Goal: Task Accomplishment & Management: Manage account settings

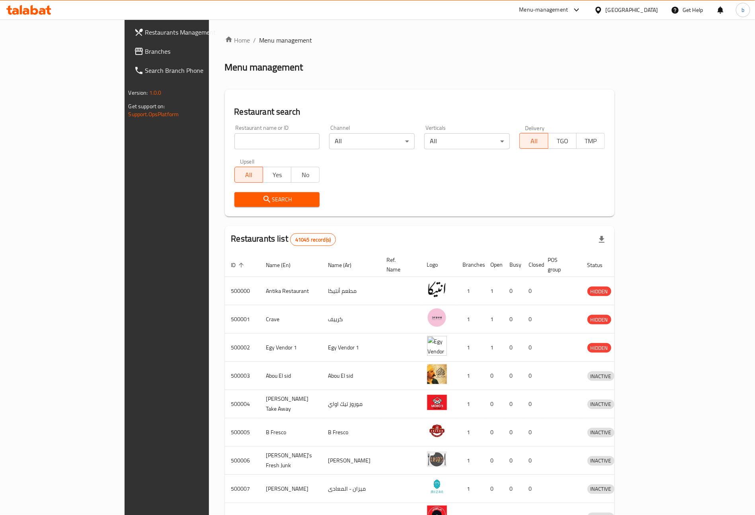
click at [646, 11] on div "Egypt" at bounding box center [632, 10] width 53 height 9
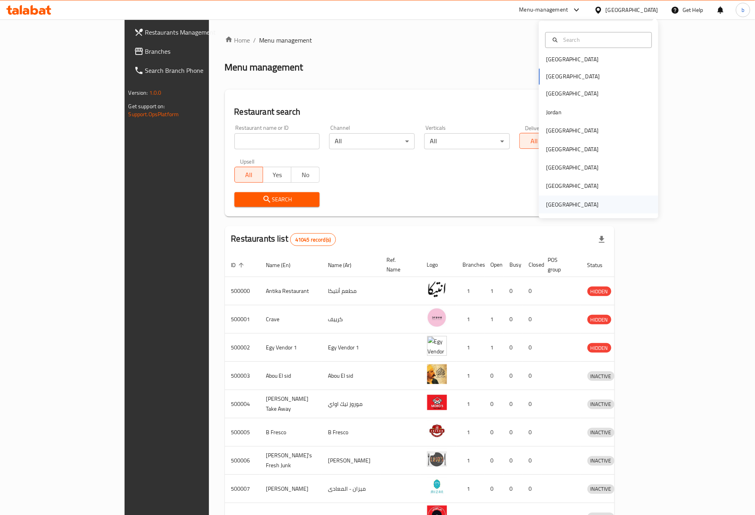
click at [569, 202] on div "[GEOGRAPHIC_DATA]" at bounding box center [572, 204] width 53 height 9
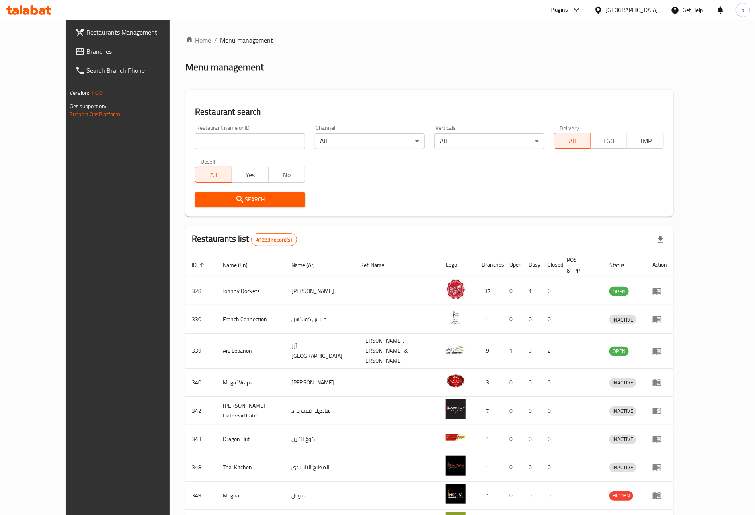
click at [239, 141] on input "search" at bounding box center [250, 141] width 110 height 16
paste input "18537"
type input "18537"
click at [86, 35] on span "Restaurants Management" at bounding box center [135, 32] width 99 height 10
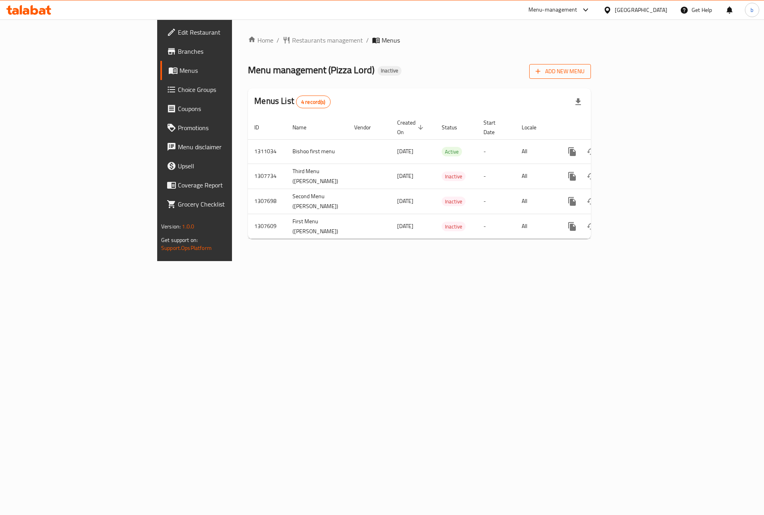
click at [585, 76] on span "Add New Menu" at bounding box center [560, 71] width 49 height 10
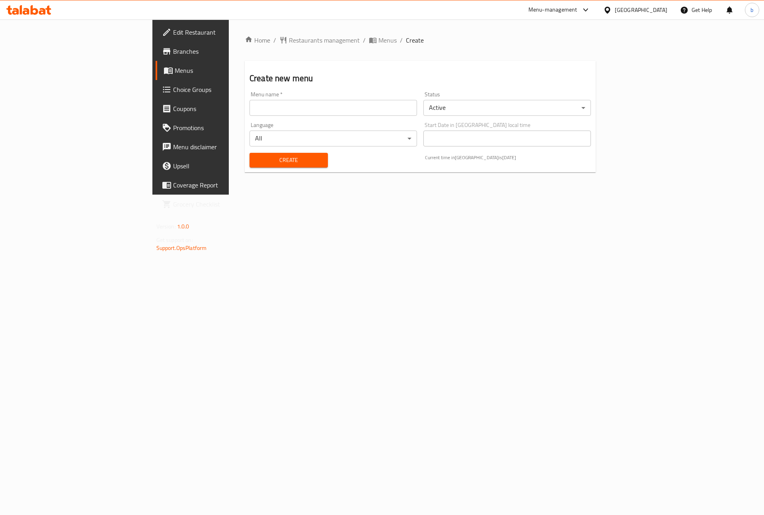
click at [304, 109] on input "text" at bounding box center [334, 108] width 168 height 16
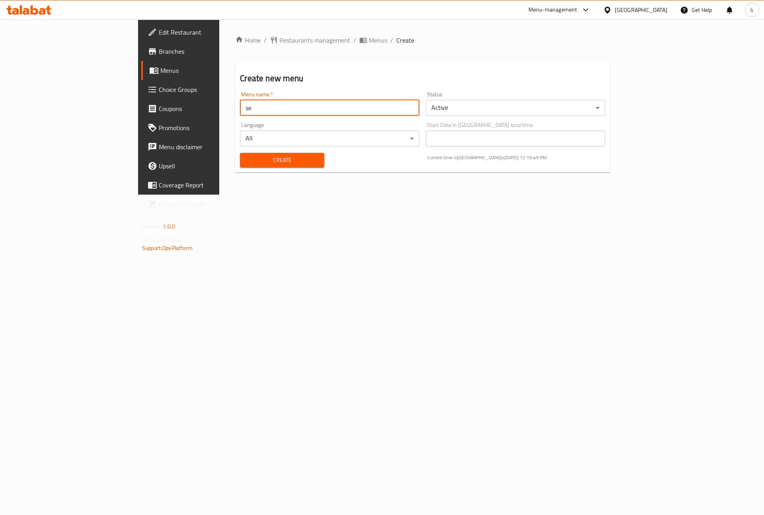
type input "s"
type input "Bishoo Second menu"
click at [242, 150] on div "Create" at bounding box center [282, 160] width 94 height 24
click at [246, 155] on span "Create" at bounding box center [281, 160] width 71 height 10
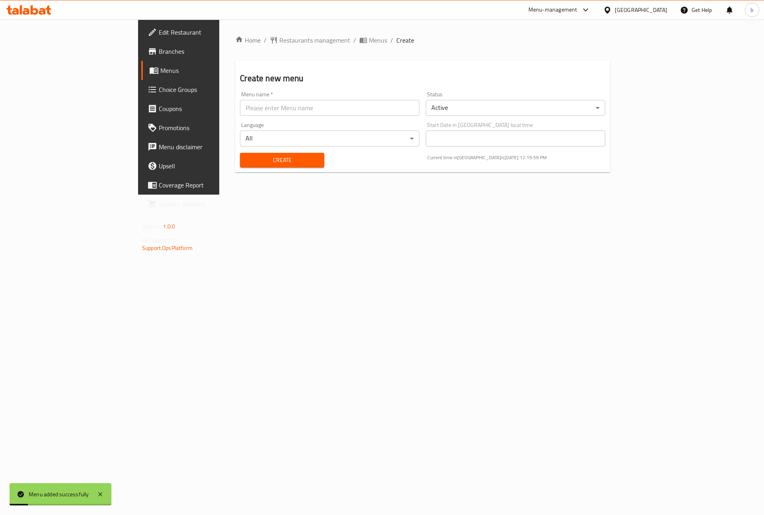
click at [274, 47] on div "Home / Restaurants management / Menus / Create Create new menu Menu name   * Me…" at bounding box center [422, 106] width 375 height 143
click at [369, 41] on span "Menus" at bounding box center [378, 40] width 18 height 10
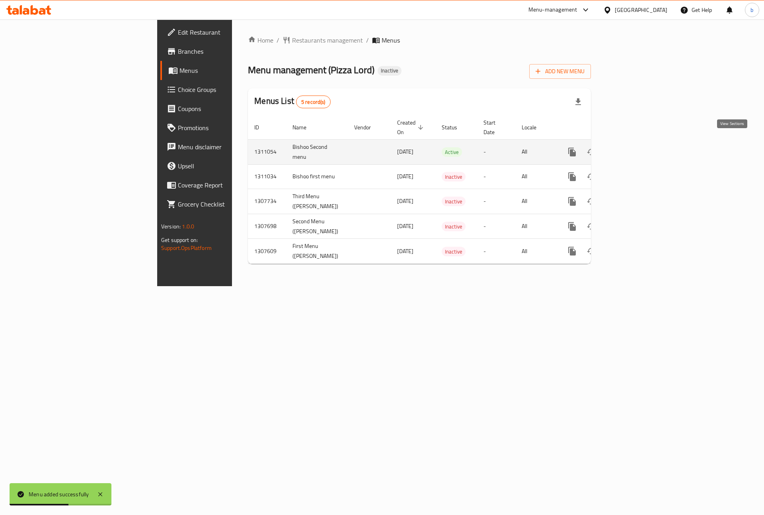
click at [634, 147] on icon "enhanced table" at bounding box center [630, 152] width 10 height 10
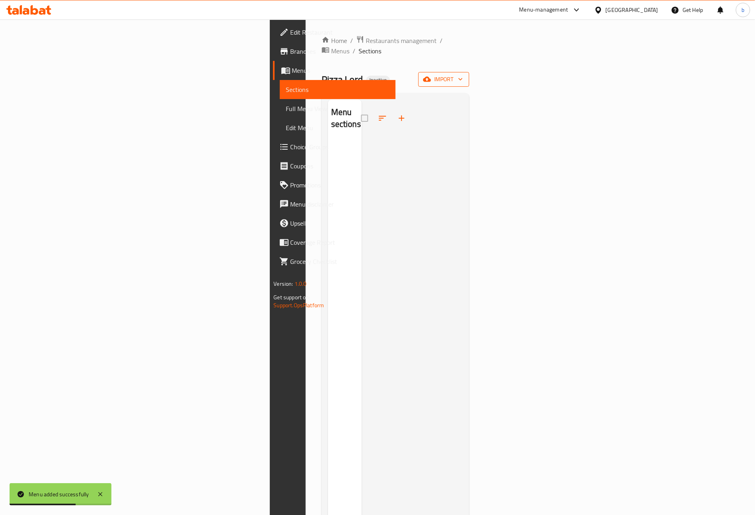
click at [469, 72] on button "import" at bounding box center [443, 79] width 51 height 15
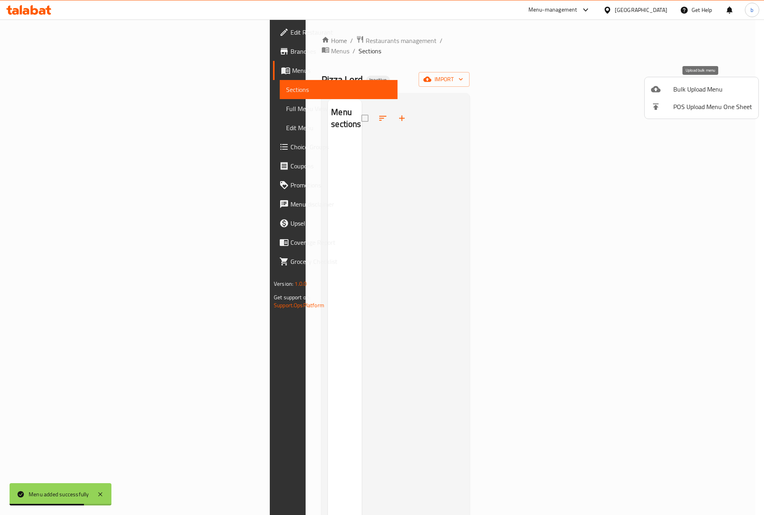
click at [670, 87] on div at bounding box center [662, 89] width 22 height 10
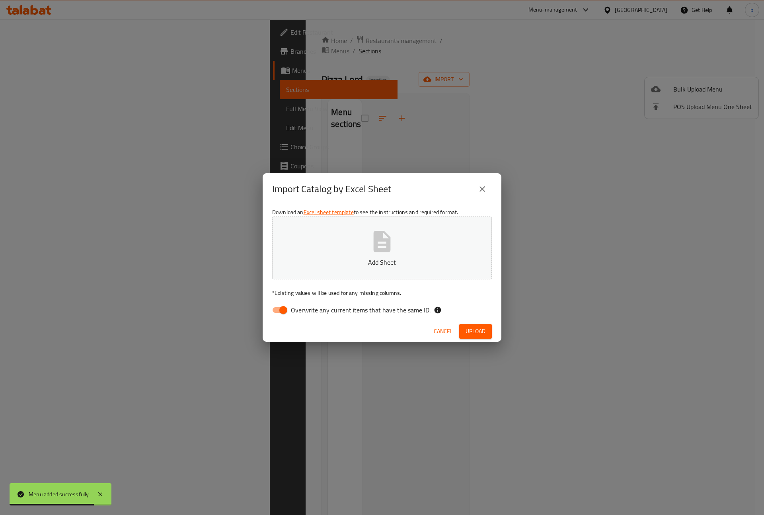
click at [283, 309] on input "Overwrite any current items that have the same ID." at bounding box center [283, 309] width 45 height 15
checkbox input "false"
click at [472, 329] on span "Upload" at bounding box center [476, 331] width 20 height 10
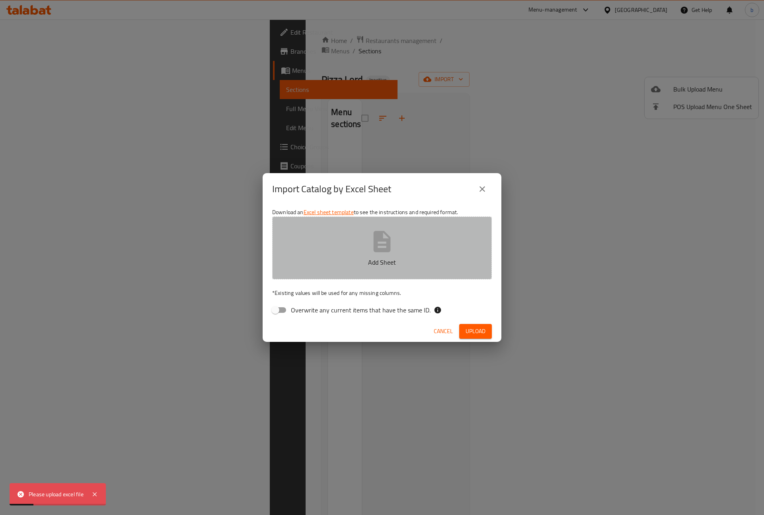
click at [381, 271] on button "Add Sheet" at bounding box center [382, 247] width 220 height 63
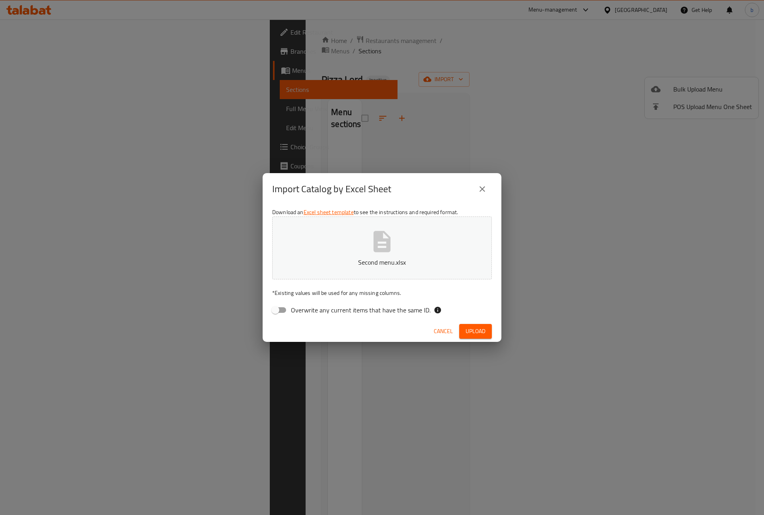
click at [473, 332] on span "Upload" at bounding box center [476, 331] width 20 height 10
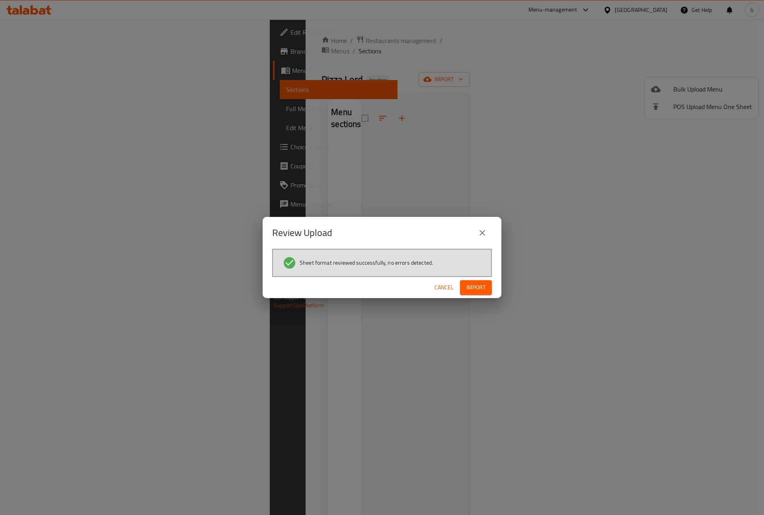
click at [471, 289] on span "Import" at bounding box center [475, 288] width 19 height 10
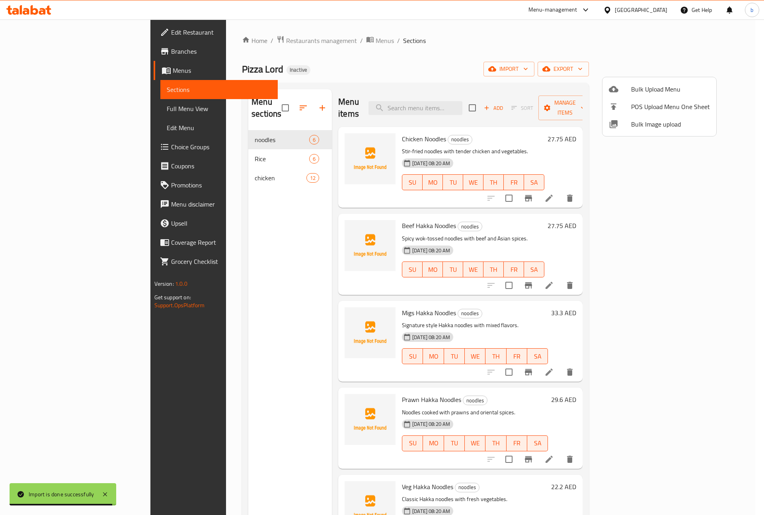
click at [33, 108] on div at bounding box center [382, 257] width 764 height 515
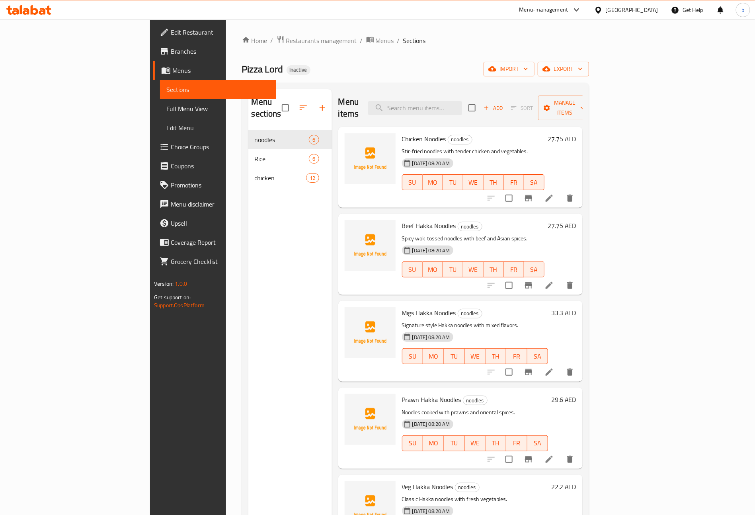
click at [166, 108] on span "Full Menu View" at bounding box center [217, 109] width 103 height 10
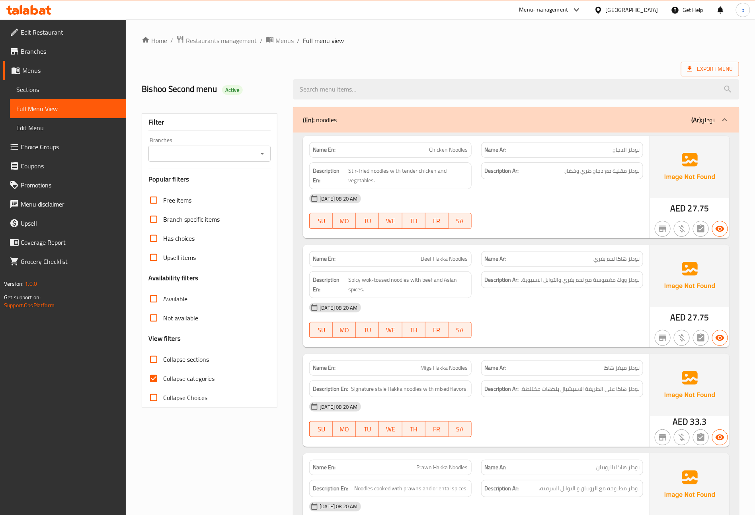
click at [157, 376] on input "Collapse categories" at bounding box center [153, 378] width 19 height 19
checkbox input "false"
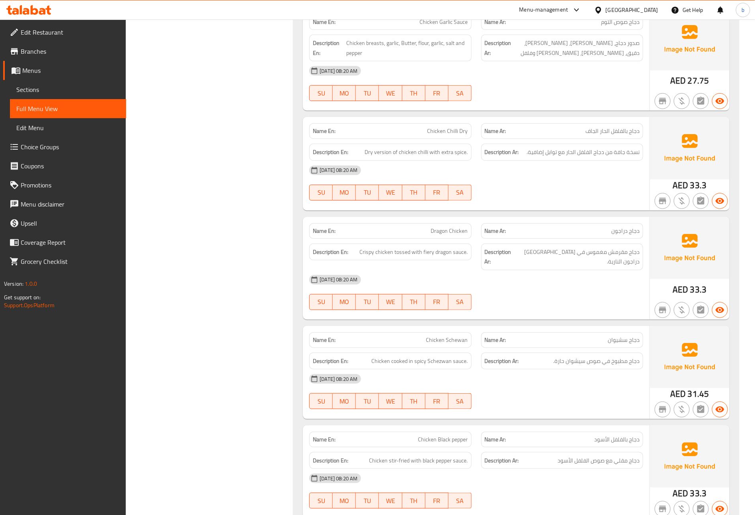
scroll to position [1538, 0]
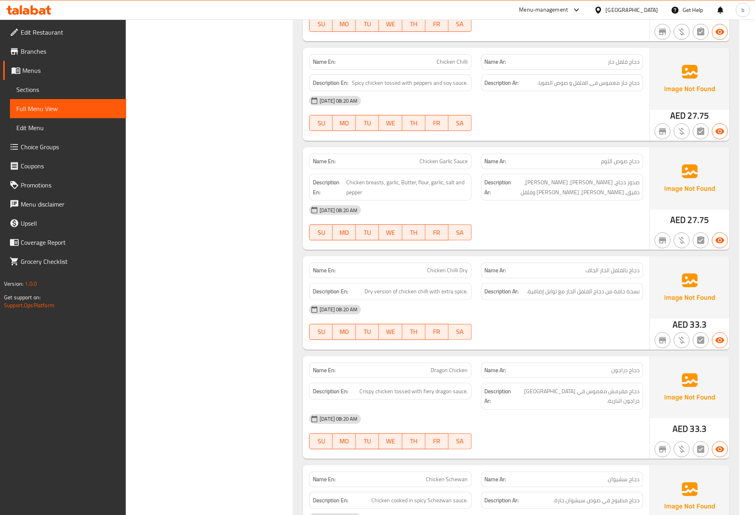
drag, startPoint x: 167, startPoint y: 221, endPoint x: 170, endPoint y: 214, distance: 7.2
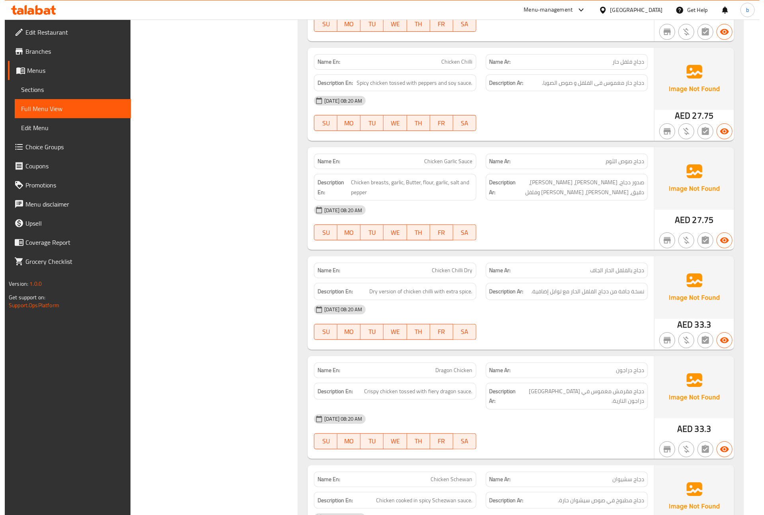
scroll to position [0, 0]
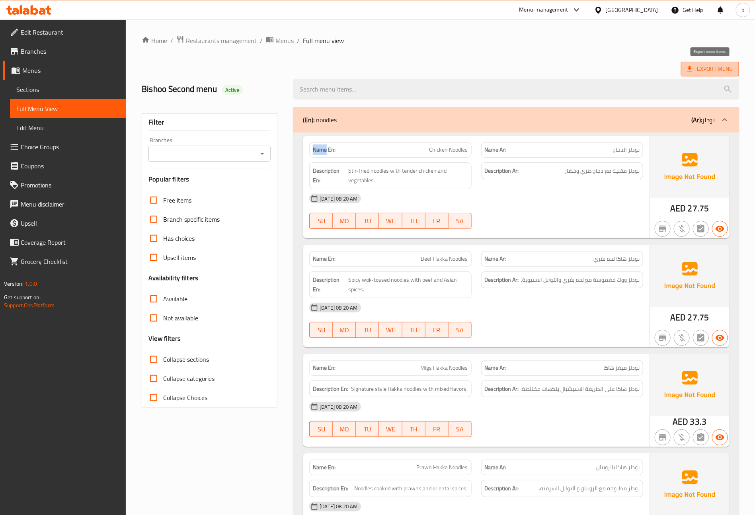
click at [707, 62] on span "Export Menu" at bounding box center [710, 69] width 58 height 15
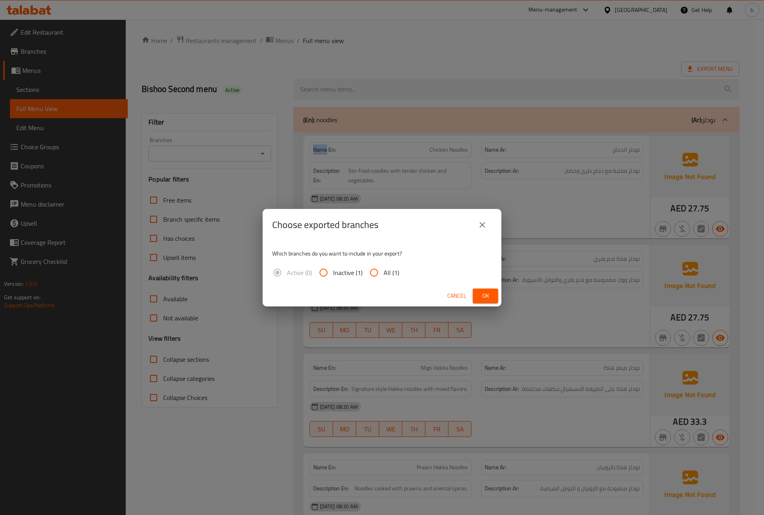
click at [370, 271] on input "All (1)" at bounding box center [374, 272] width 19 height 19
radio input "true"
click at [486, 294] on span "Ok" at bounding box center [485, 296] width 13 height 10
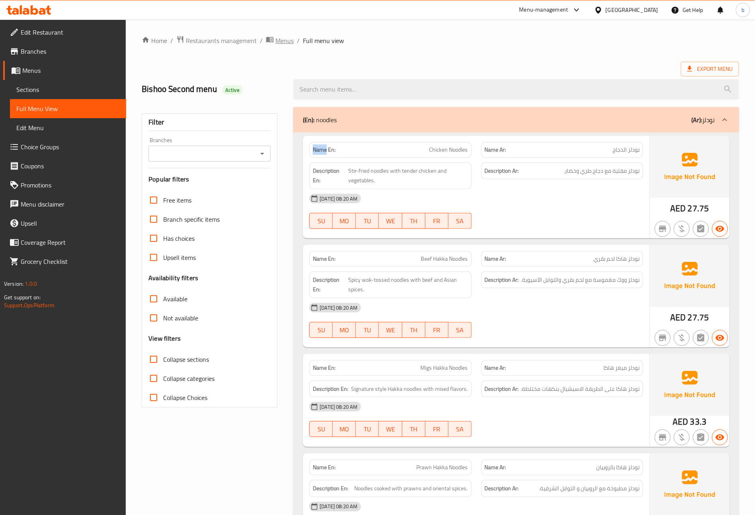
click at [285, 43] on span "Menus" at bounding box center [284, 41] width 18 height 10
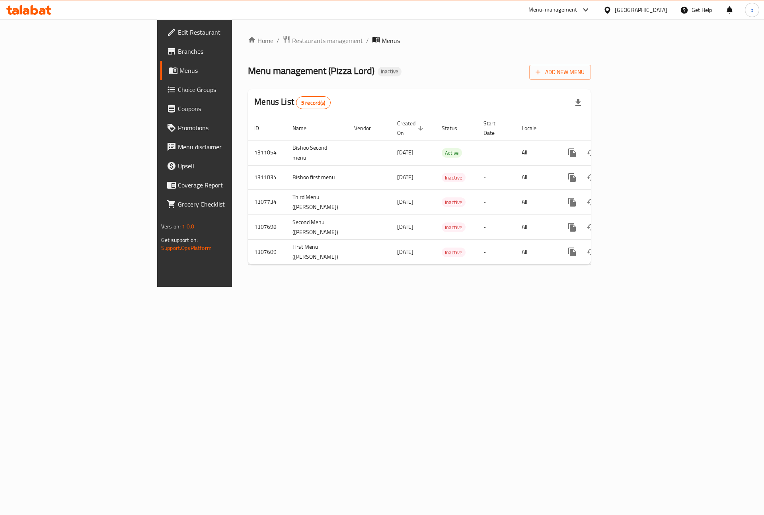
click at [368, 287] on div "Home / Restaurants management / Menus Menu management ( Pizza Lord ) Inactive A…" at bounding box center [419, 152] width 375 height 267
click at [411, 262] on div "Home / Restaurants management / Menus Menu management ( Pizza Lord ) Inactive A…" at bounding box center [419, 140] width 375 height 242
click at [585, 71] on span "Add New Menu" at bounding box center [560, 71] width 49 height 10
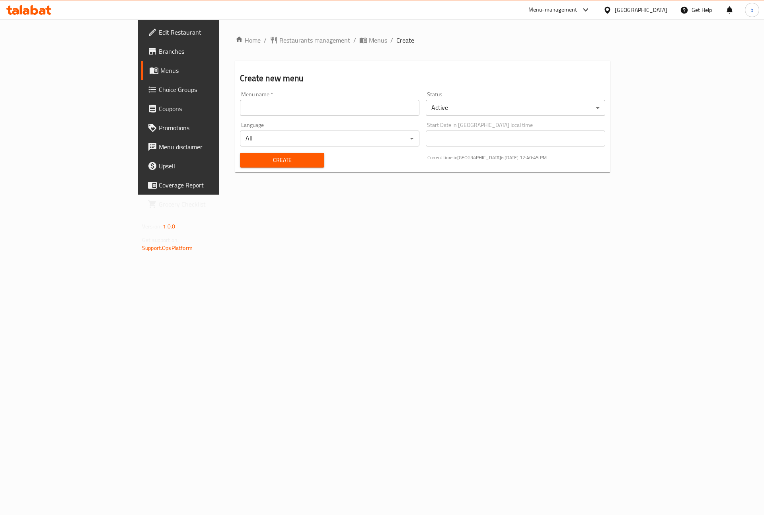
click at [279, 105] on input "text" at bounding box center [329, 108] width 179 height 16
type input "ل"
type input "Bishoo Third menu"
click at [240, 153] on button "Create" at bounding box center [282, 160] width 84 height 15
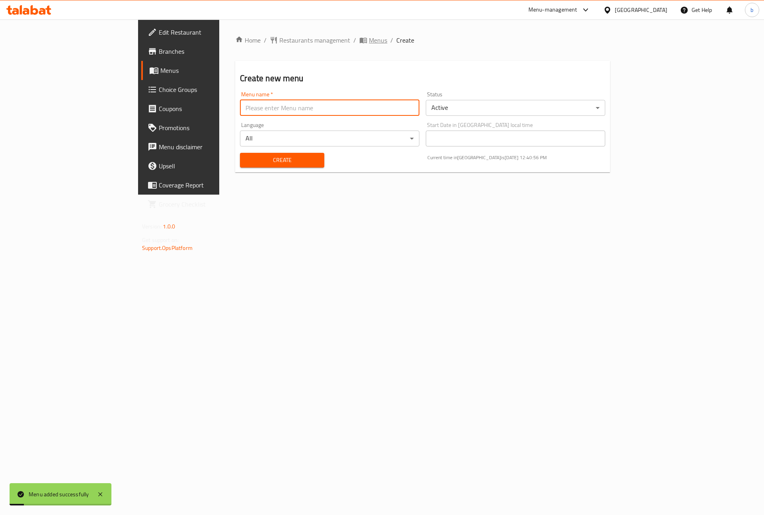
click at [369, 39] on span "Menus" at bounding box center [378, 40] width 18 height 10
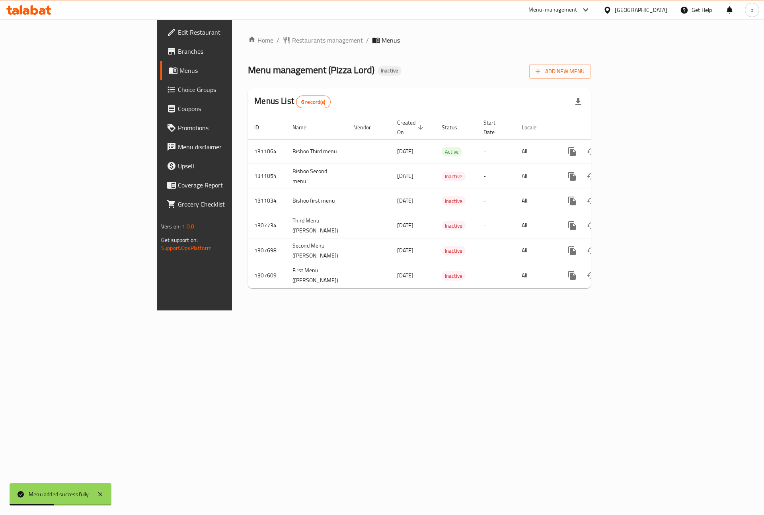
click at [474, 310] on div "Home / Restaurants management / Menus Menu management ( Pizza Lord ) Inactive A…" at bounding box center [419, 164] width 375 height 291
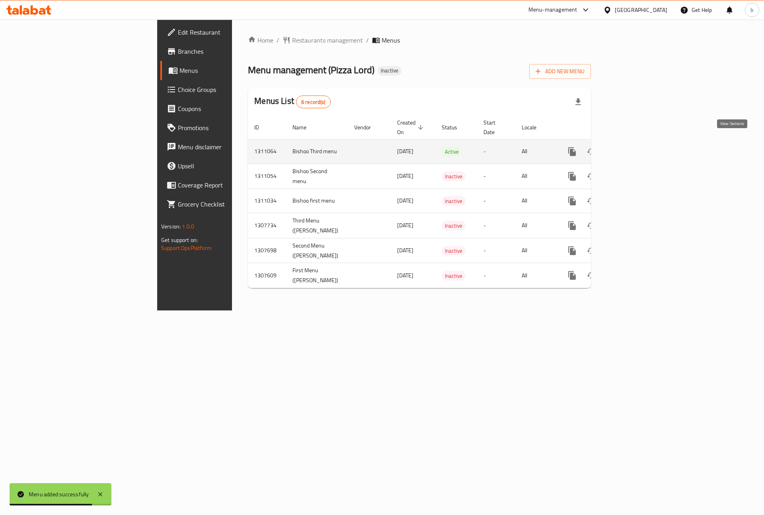
click at [633, 148] on icon "enhanced table" at bounding box center [629, 151] width 7 height 7
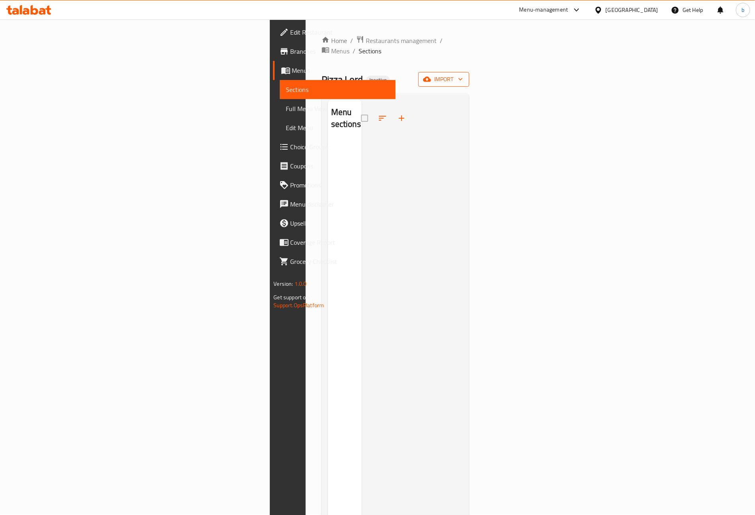
click at [463, 74] on span "import" at bounding box center [444, 79] width 38 height 10
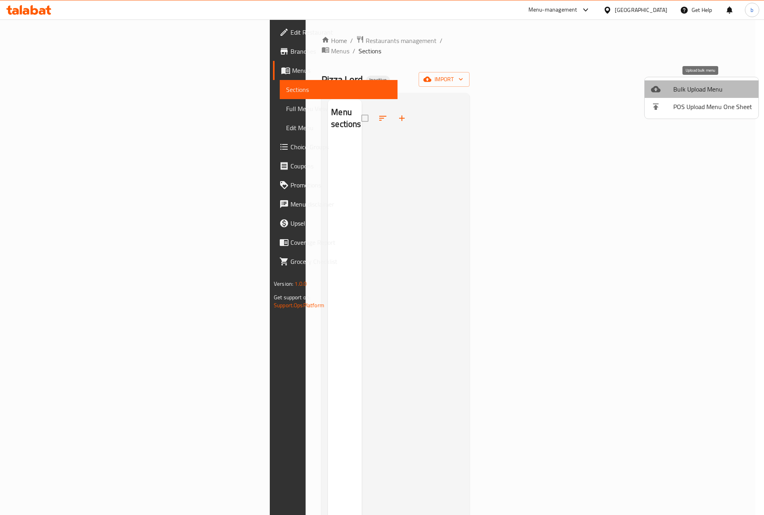
click at [719, 84] on span "Bulk Upload Menu" at bounding box center [712, 89] width 79 height 10
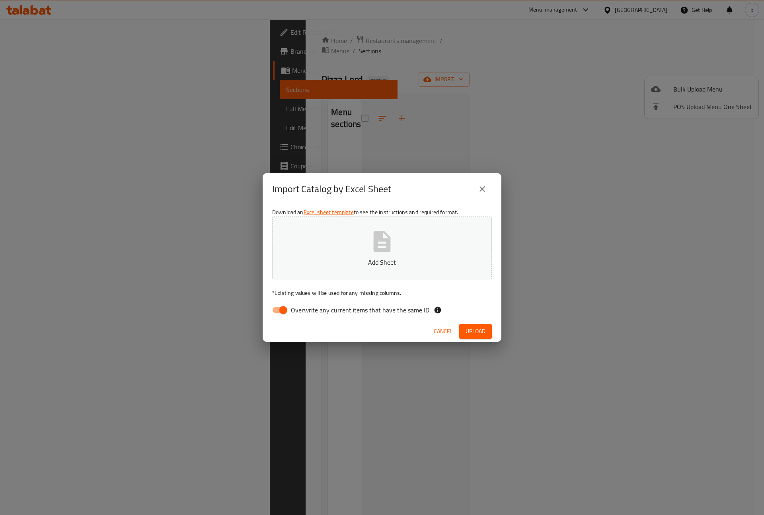
click at [285, 310] on input "Overwrite any current items that have the same ID." at bounding box center [283, 309] width 45 height 15
checkbox input "false"
click at [355, 259] on p "Add Sheet" at bounding box center [382, 262] width 195 height 10
click at [474, 333] on span "Upload" at bounding box center [476, 331] width 20 height 10
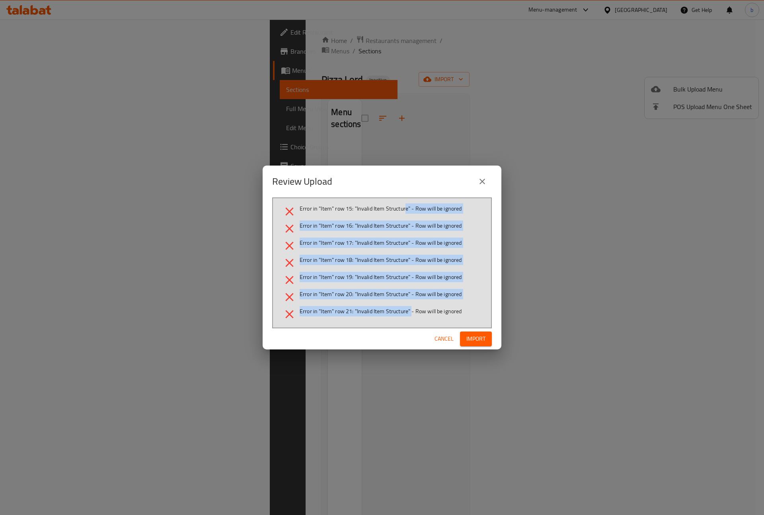
drag, startPoint x: 406, startPoint y: 207, endPoint x: 412, endPoint y: 316, distance: 109.2
click at [412, 316] on ul "Error in "Item" row 15: "Invalid Item Structure" - Row will be ignored Error in…" at bounding box center [382, 263] width 199 height 117
click at [489, 183] on button "close" at bounding box center [482, 181] width 19 height 19
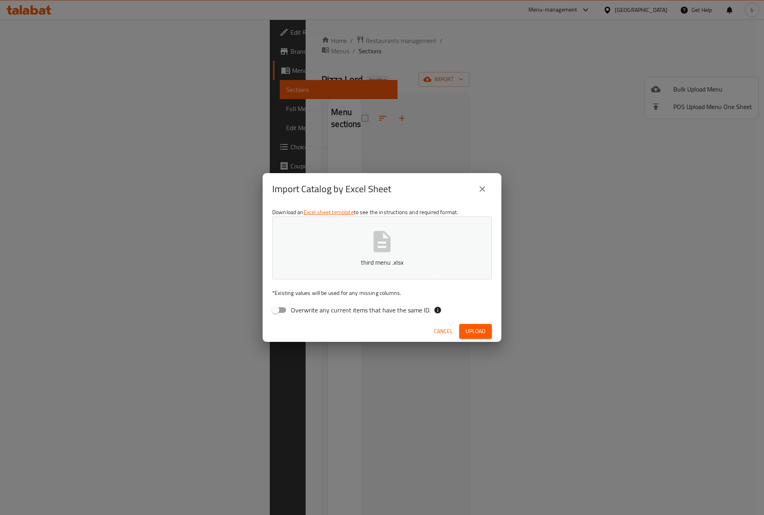
click at [388, 224] on button "third menu .xlsx" at bounding box center [382, 247] width 220 height 63
click at [479, 336] on span "Upload" at bounding box center [476, 331] width 20 height 10
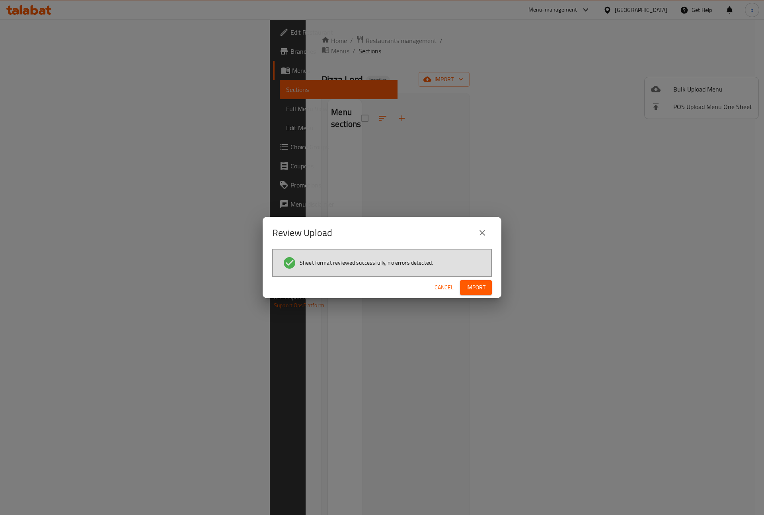
click at [486, 285] on button "Import" at bounding box center [476, 287] width 32 height 15
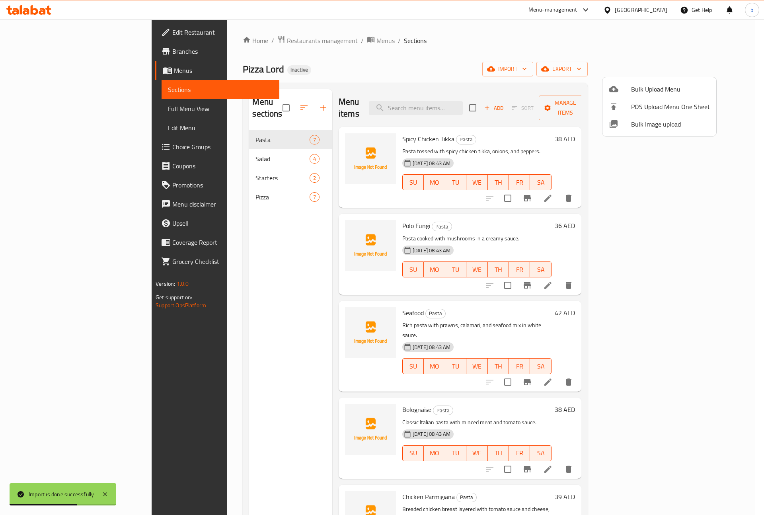
click at [55, 111] on div at bounding box center [382, 257] width 764 height 515
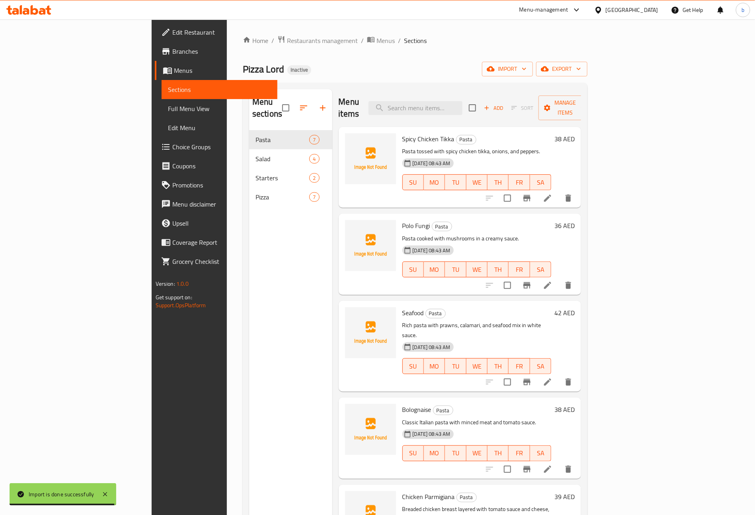
click at [168, 111] on span "Full Menu View" at bounding box center [219, 109] width 103 height 10
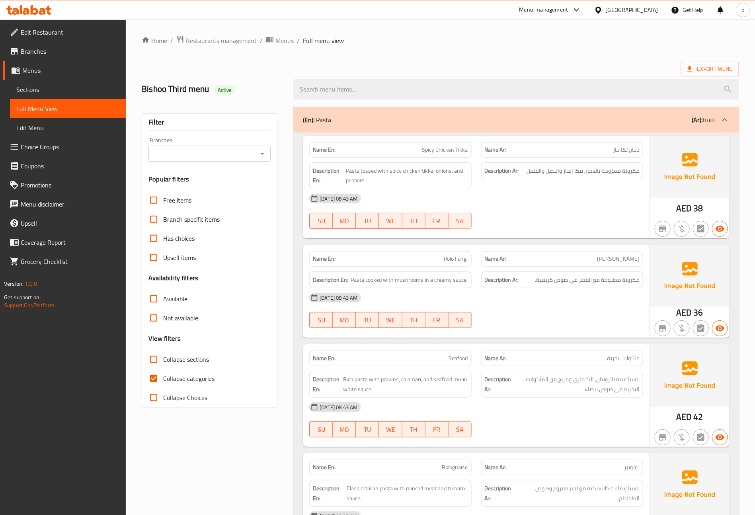
click at [516, 62] on div "Export Menu" at bounding box center [440, 69] width 597 height 15
click at [160, 378] on input "Collapse categories" at bounding box center [153, 378] width 19 height 19
checkbox input "false"
click at [226, 90] on span "Active" at bounding box center [224, 90] width 21 height 8
click at [707, 71] on span "Export Menu" at bounding box center [709, 69] width 45 height 10
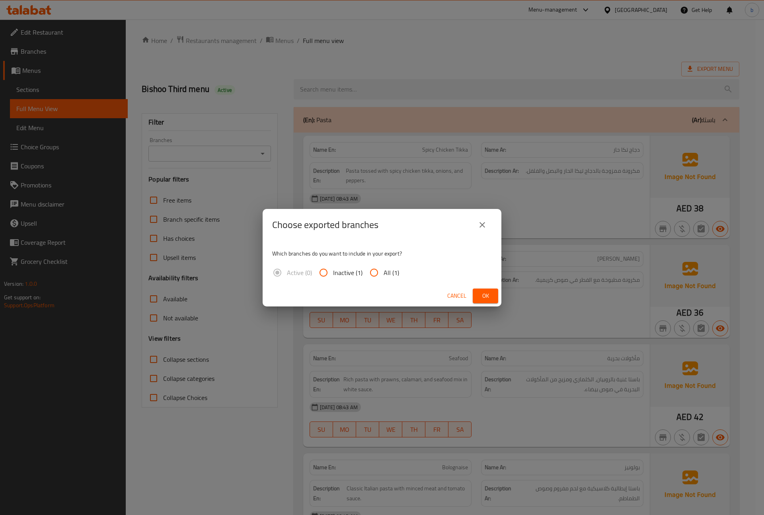
drag, startPoint x: 390, startPoint y: 273, endPoint x: 441, endPoint y: 285, distance: 52.3
click at [389, 273] on span "All (1)" at bounding box center [392, 273] width 16 height 10
click at [384, 273] on input "All (1)" at bounding box center [374, 272] width 19 height 19
radio input "true"
click at [484, 298] on span "Ok" at bounding box center [485, 296] width 13 height 10
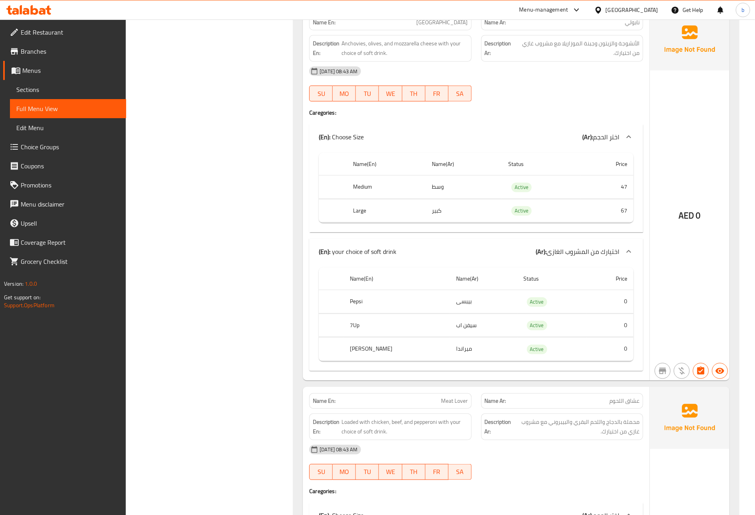
scroll to position [3223, 0]
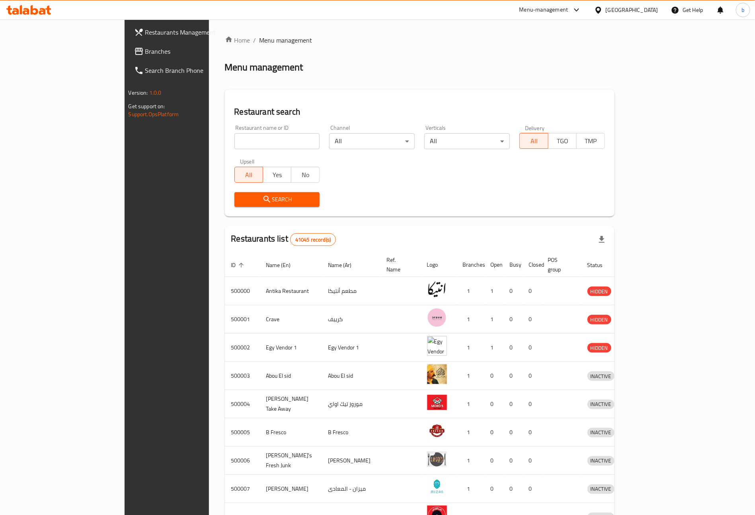
click at [145, 54] on span "Branches" at bounding box center [194, 52] width 99 height 10
